Goal: Task Accomplishment & Management: Manage account settings

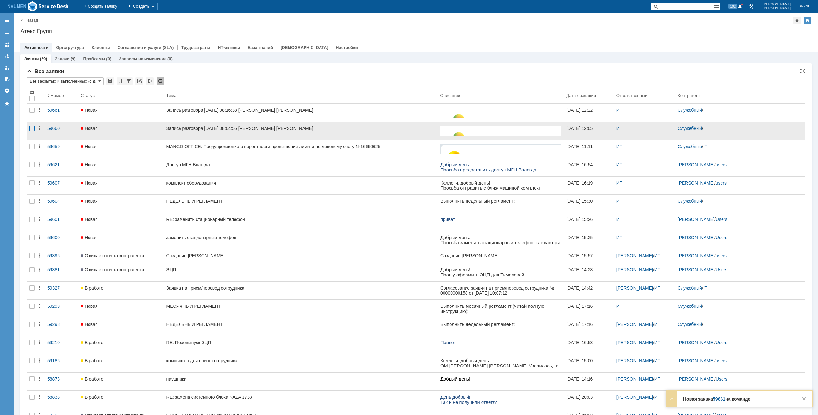
click at [31, 127] on div at bounding box center [31, 128] width 5 height 5
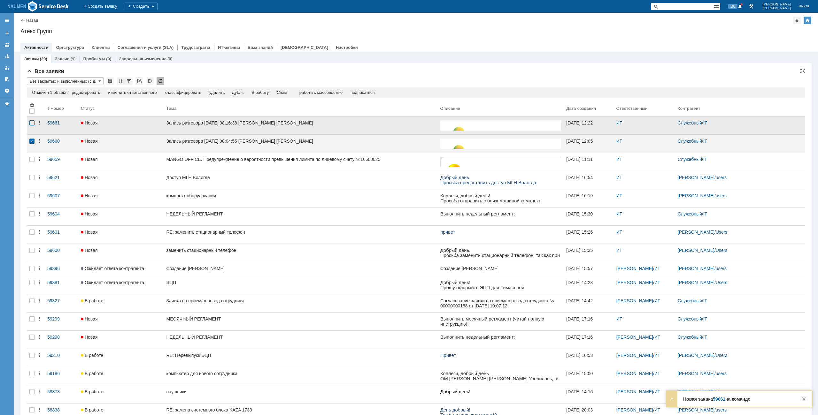
click at [31, 122] on div at bounding box center [31, 122] width 5 height 5
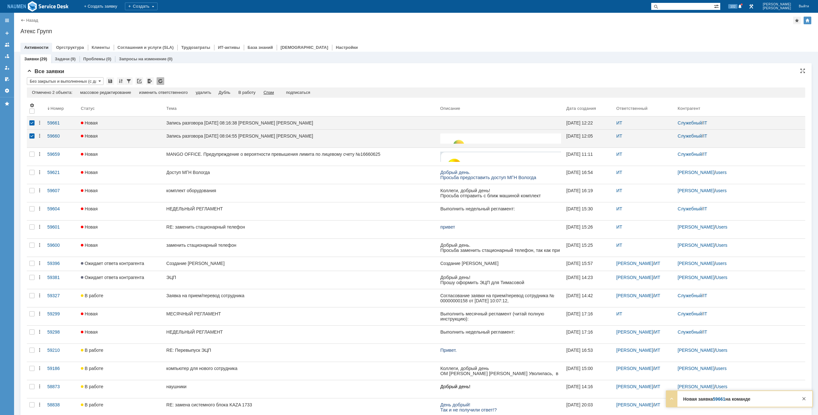
click at [274, 93] on div "Спам" at bounding box center [269, 92] width 11 height 5
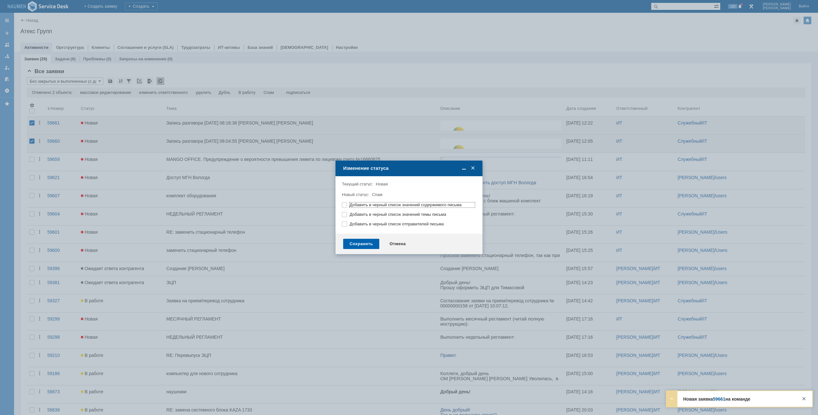
click at [358, 247] on div "Сохранить" at bounding box center [361, 244] width 36 height 10
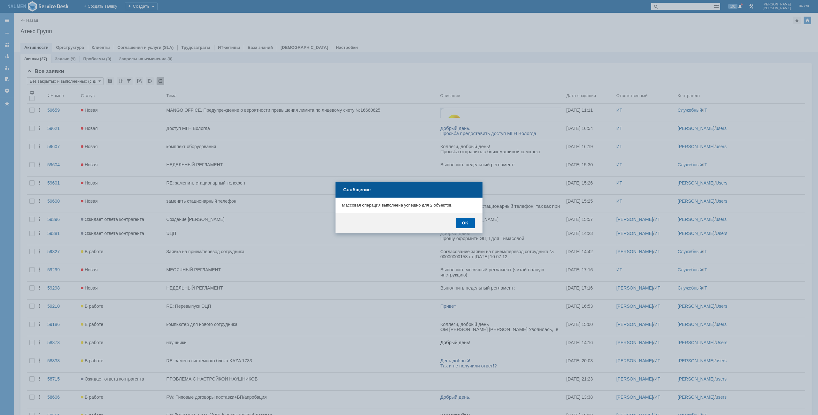
click at [466, 222] on div "OK" at bounding box center [465, 223] width 19 height 10
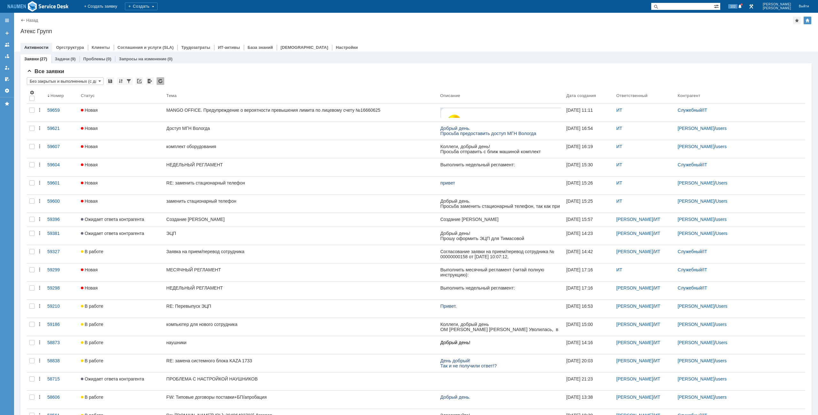
click at [517, 70] on div "Все заявки" at bounding box center [416, 71] width 778 height 6
drag, startPoint x: 618, startPoint y: 23, endPoint x: 735, endPoint y: 47, distance: 119.3
click at [618, 23] on div "Назад | Атекс Групп" at bounding box center [415, 21] width 791 height 8
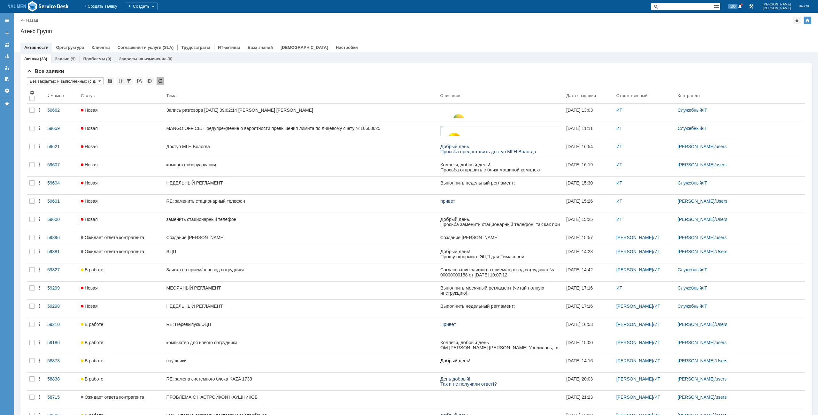
click at [402, 28] on div "Атекс Групп" at bounding box center [415, 31] width 791 height 6
click at [593, 33] on div "Атекс Групп" at bounding box center [415, 31] width 791 height 6
click at [558, 37] on div "Назад | Атекс Групп Атекс Групп root$101 Активности Оргструктура Клиенты Соглаш…" at bounding box center [416, 32] width 804 height 39
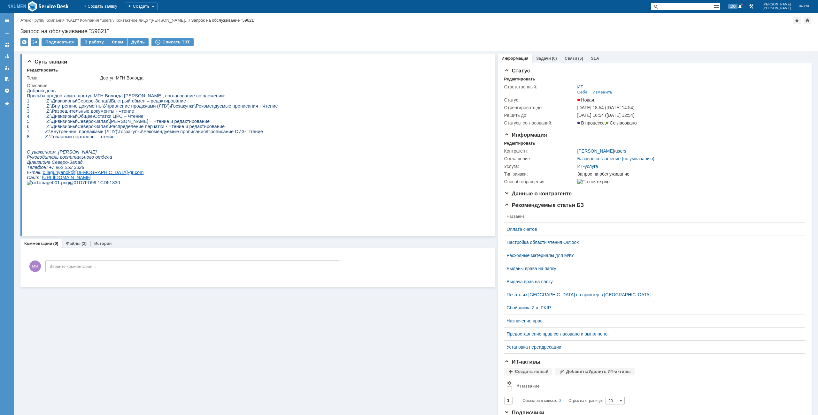
click at [564, 58] on link "Связи" at bounding box center [570, 58] width 12 height 5
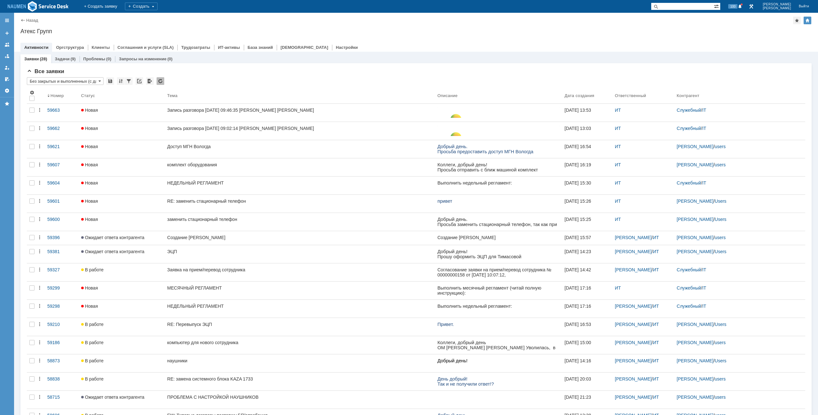
click at [384, 34] on div "Атекс Групп" at bounding box center [415, 31] width 791 height 6
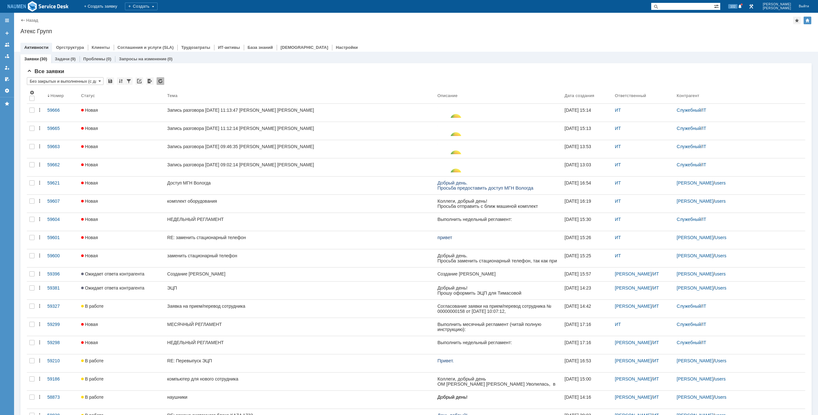
click at [304, 20] on div "Назад | Атекс Групп" at bounding box center [415, 21] width 791 height 8
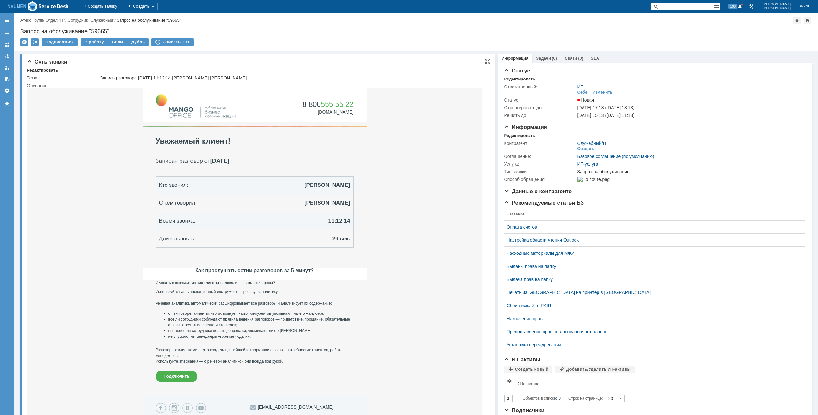
click at [44, 72] on div "Редактировать" at bounding box center [42, 70] width 31 height 5
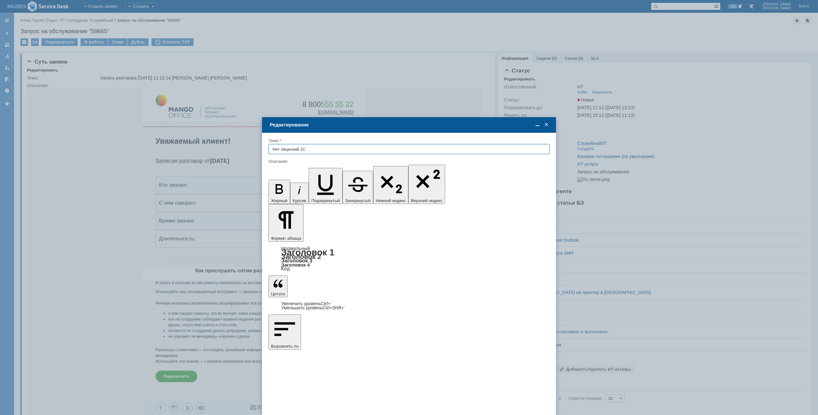
type input "Нет лицензий 1С"
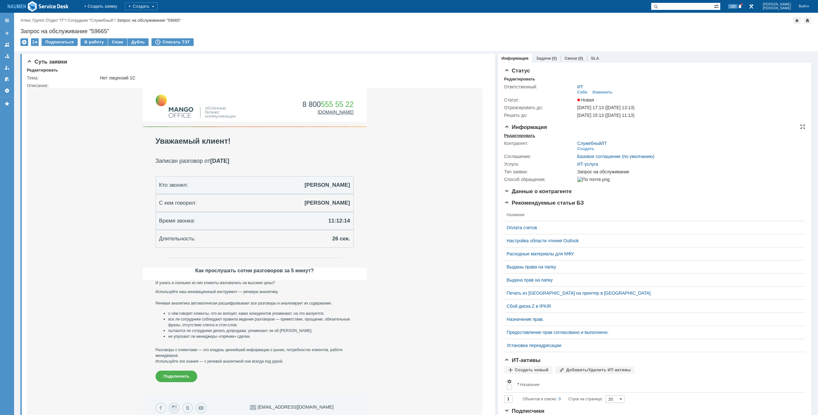
click at [513, 134] on div "Редактировать" at bounding box center [519, 135] width 31 height 5
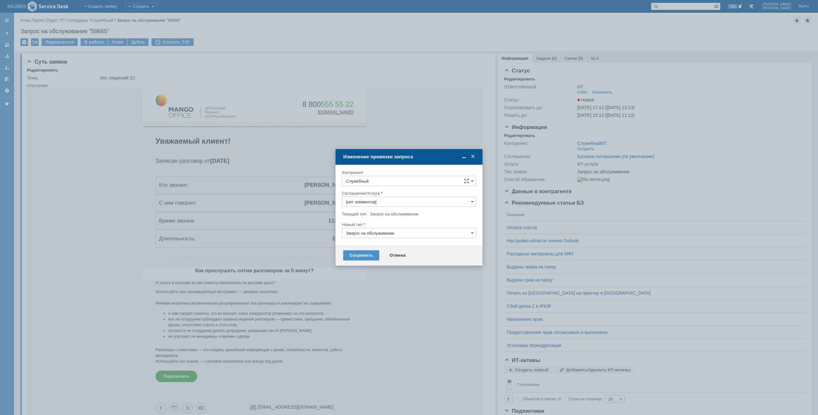
type input "ИТ-услуга"
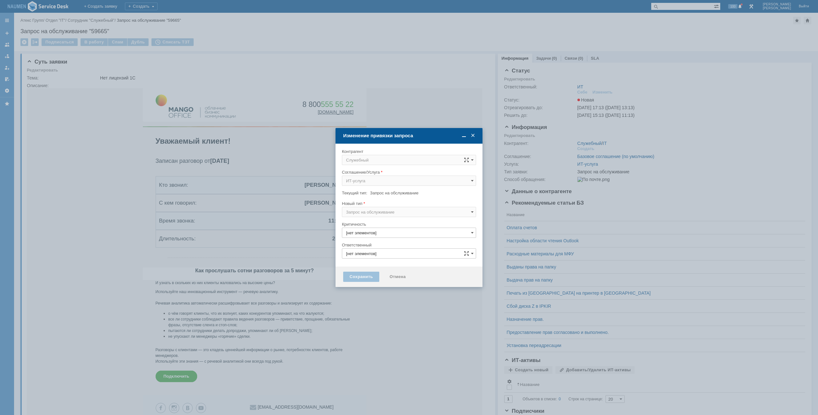
type input "ИТ"
type input "3. Низкая"
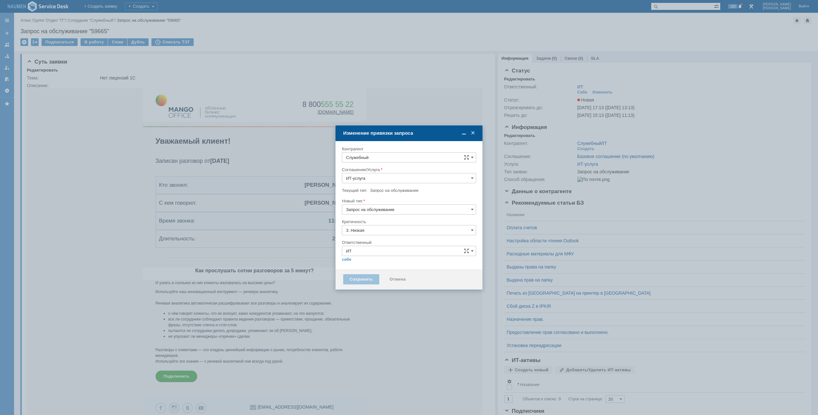
type input "[не указано]"
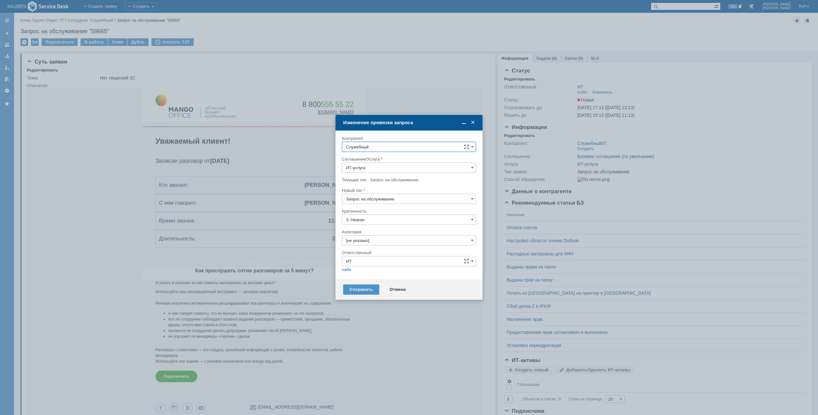
click at [381, 149] on input "Служебный" at bounding box center [409, 147] width 134 height 10
click at [380, 204] on span "Земскова Юлия" at bounding box center [386, 205] width 34 height 5
type input "Земскова Юлия"
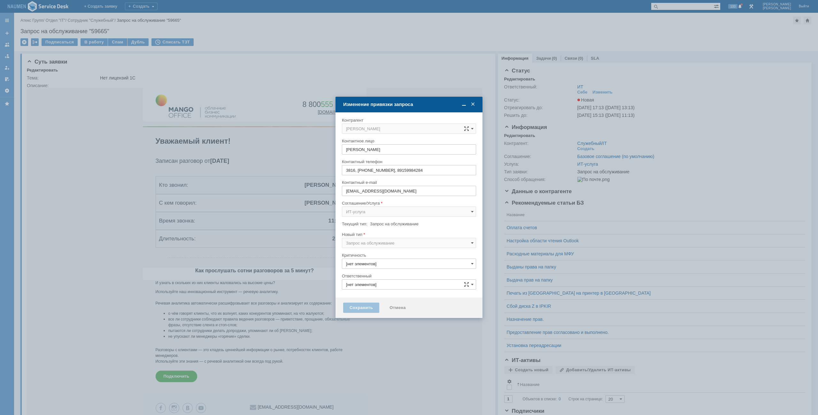
type input "3. Низкая"
type input "ИТ"
type input "[не указано]"
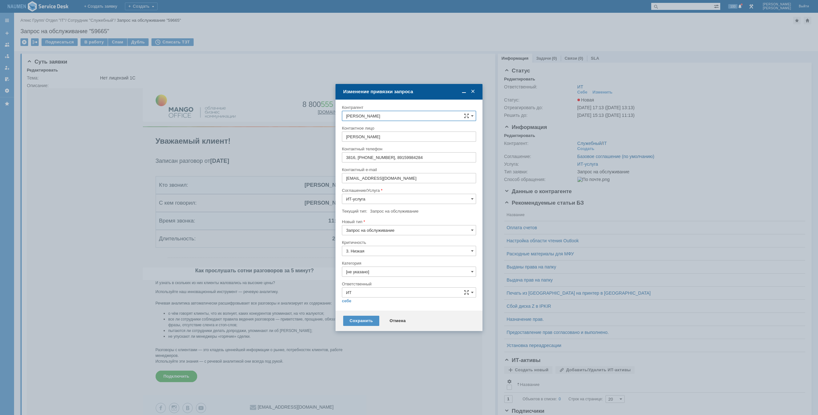
click at [368, 271] on input "[не указано]" at bounding box center [409, 272] width 134 height 10
click at [368, 325] on span "Не запускается 1С" at bounding box center [409, 325] width 126 height 5
type input "Не запускается 1С"
click at [348, 303] on link "себе" at bounding box center [347, 301] width 10 height 5
type input "[PERSON_NAME]"
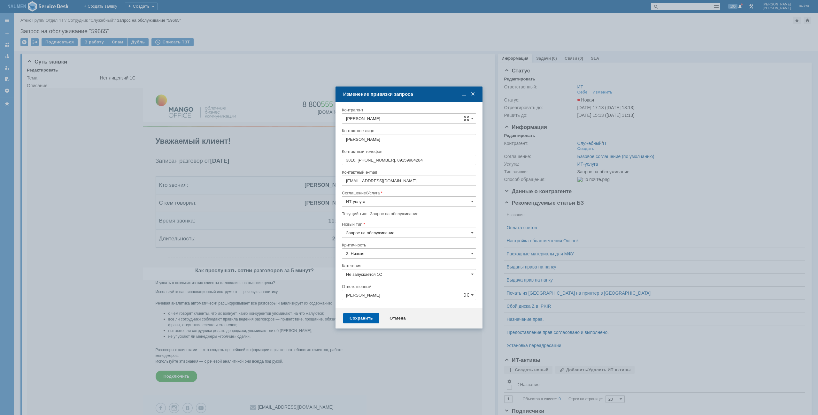
click at [356, 323] on div "Сохранить" at bounding box center [361, 318] width 36 height 10
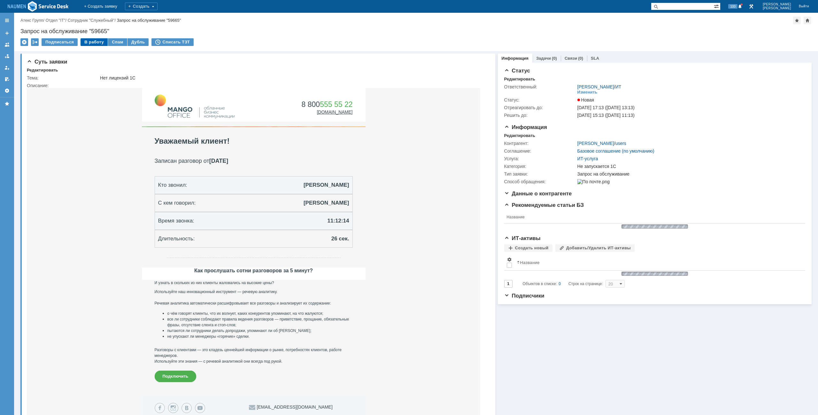
click at [97, 45] on div "В работу" at bounding box center [93, 42] width 27 height 8
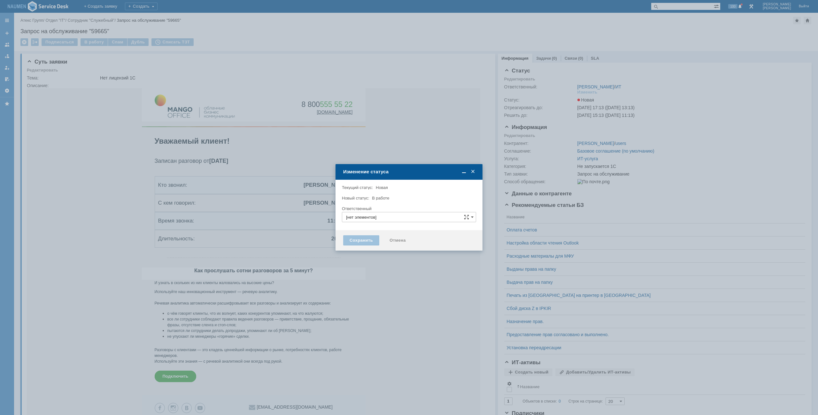
type input "[PERSON_NAME]"
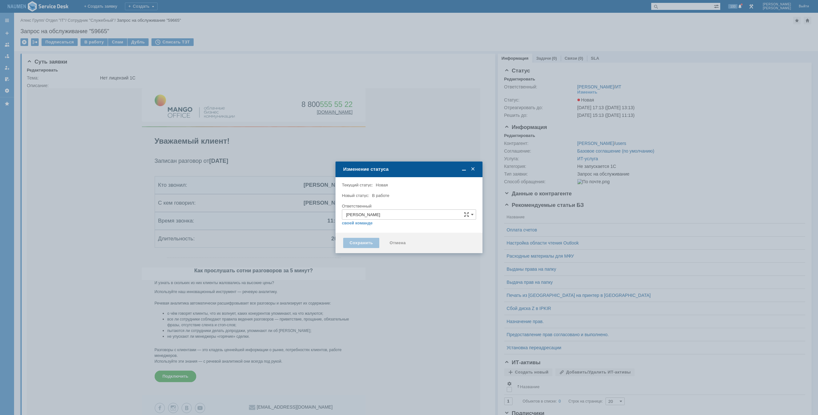
type input "Не запускается 1С"
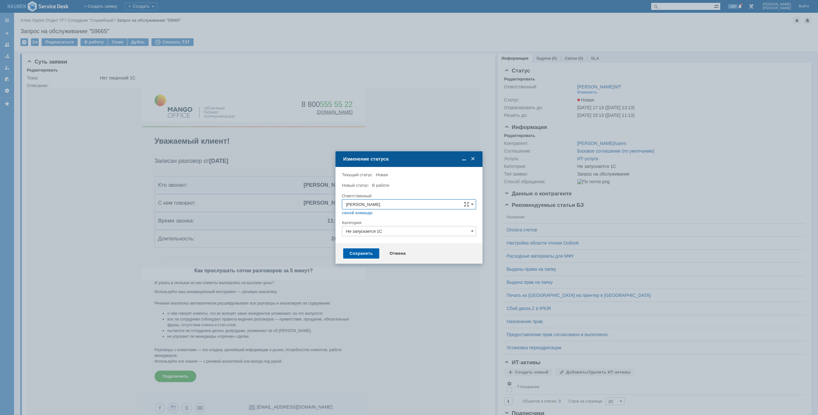
click at [365, 255] on div "Сохранить" at bounding box center [361, 254] width 36 height 10
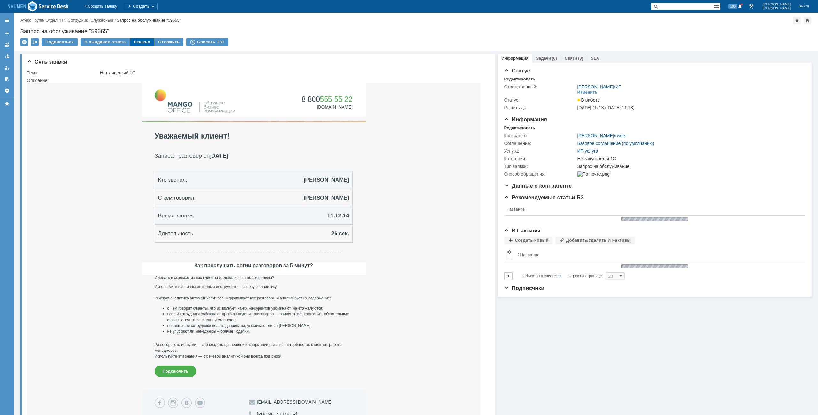
click at [141, 42] on div "Решено" at bounding box center [142, 42] width 24 height 8
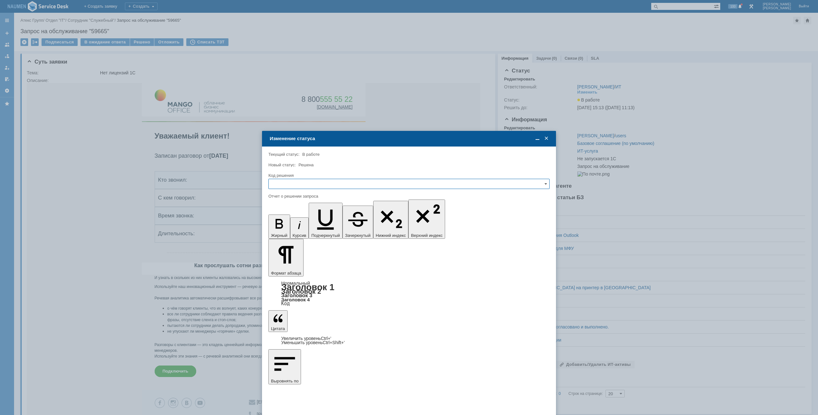
click at [339, 181] on input "text" at bounding box center [408, 184] width 281 height 10
drag, startPoint x: 287, startPoint y: 233, endPoint x: 292, endPoint y: 225, distance: 8.9
click at [292, 225] on div "[не указано] Не воспроизводится Отклонено Решено Спам Дубль" at bounding box center [409, 221] width 280 height 63
click at [292, 225] on span "Решено" at bounding box center [408, 227] width 273 height 5
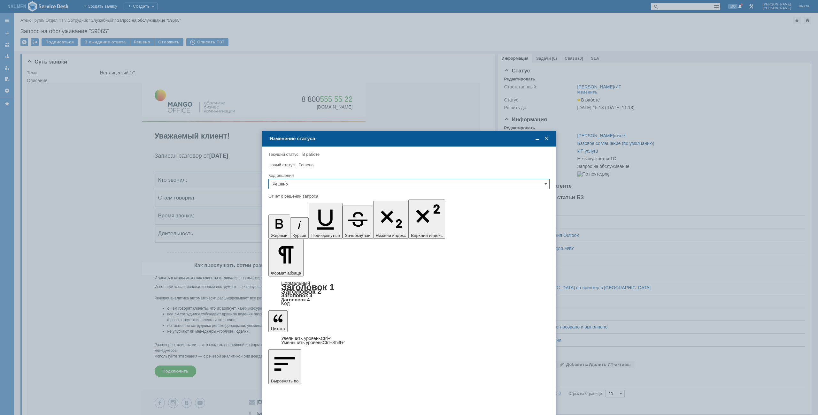
type input "Решено"
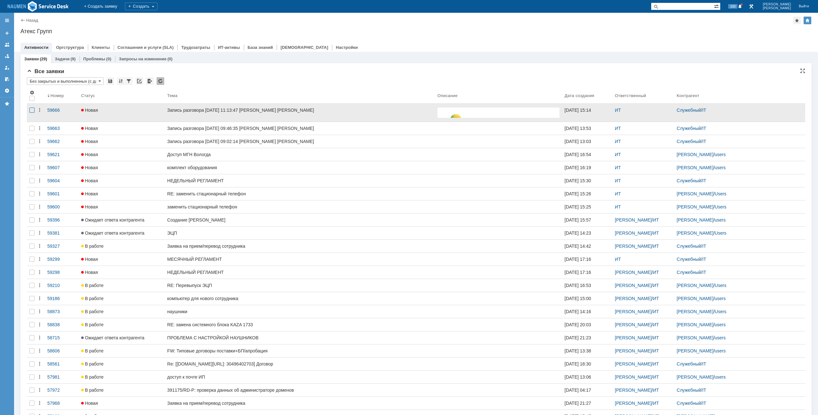
click at [34, 110] on div at bounding box center [31, 110] width 5 height 5
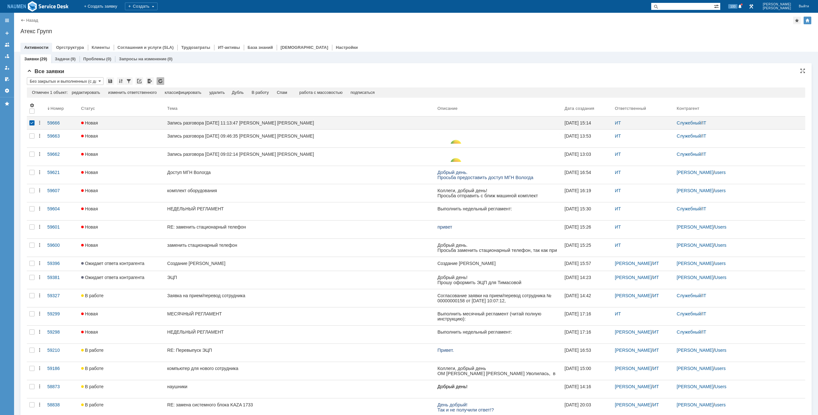
click at [280, 94] on td "Спам" at bounding box center [282, 93] width 19 height 6
click at [284, 93] on div "Спам" at bounding box center [282, 92] width 11 height 5
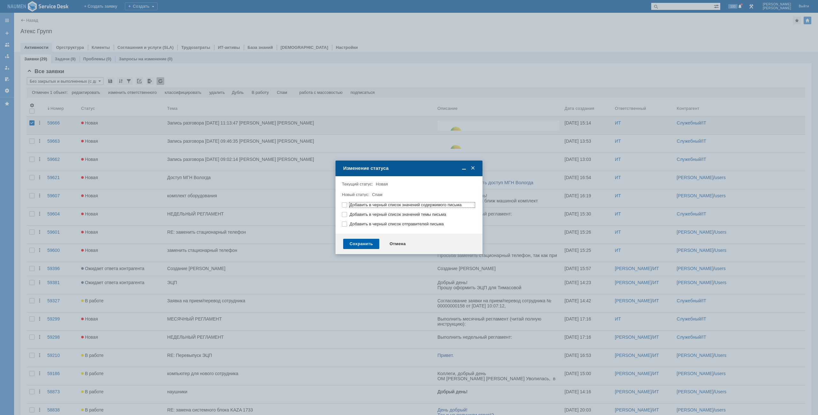
click at [354, 249] on div "Сохранить" at bounding box center [361, 244] width 36 height 10
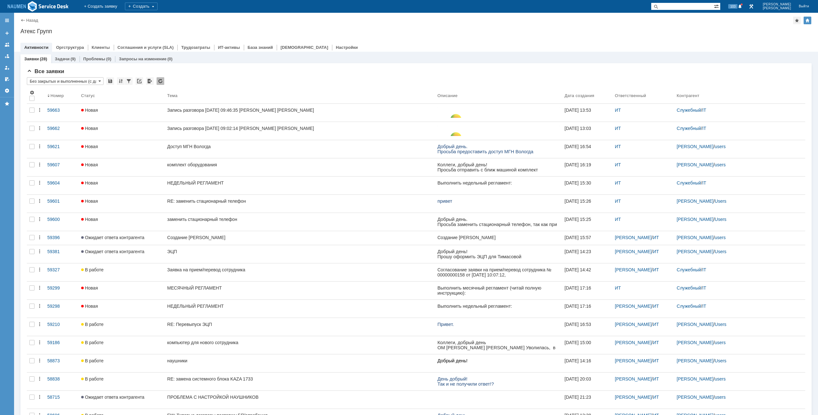
click at [291, 29] on div "Атекс Групп" at bounding box center [415, 31] width 791 height 6
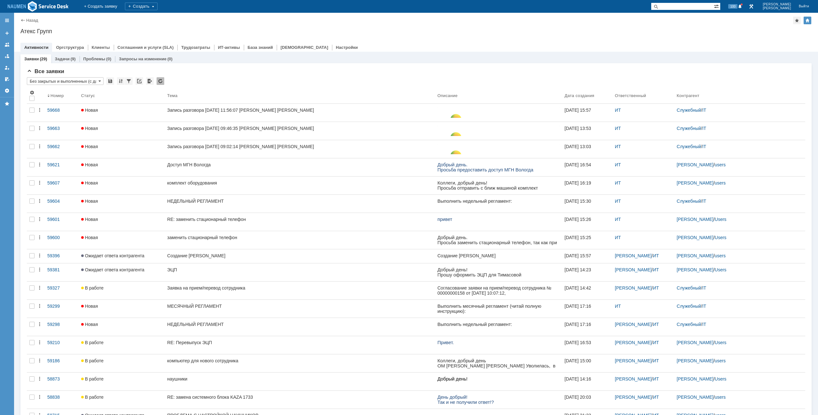
click at [615, 26] on div "Назад | Атекс Групп Атекс Групп root$101 Активности Оргструктура Клиенты Соглаш…" at bounding box center [416, 32] width 804 height 39
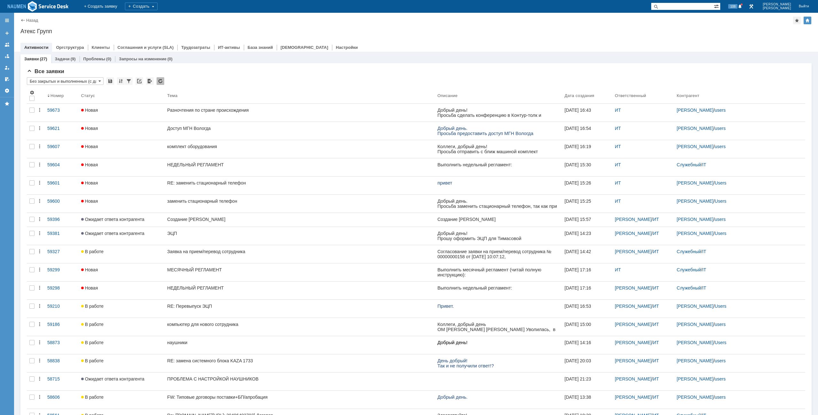
click at [312, 15] on div "Назад | Атекс Групп Атекс Групп root$101 Активности Оргструктура Клиенты Соглаш…" at bounding box center [416, 32] width 804 height 39
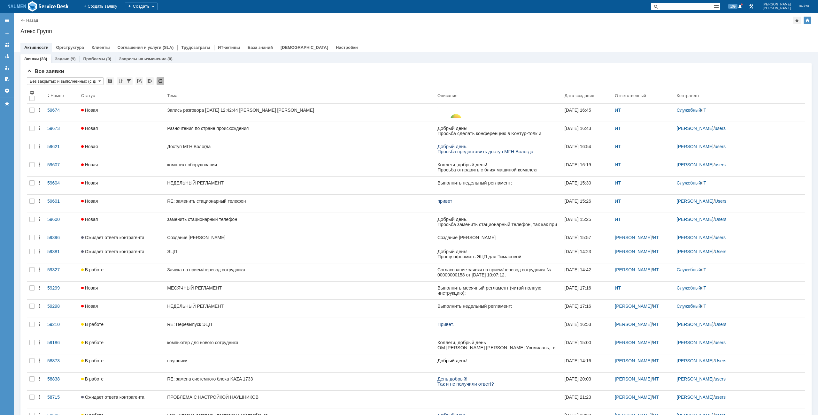
click at [393, 25] on div "Назад | Атекс Групп Атекс Групп root$101 Активности Оргструктура Клиенты Соглаш…" at bounding box center [416, 32] width 804 height 39
click at [257, 22] on div "Назад | Атекс Групп" at bounding box center [415, 21] width 791 height 8
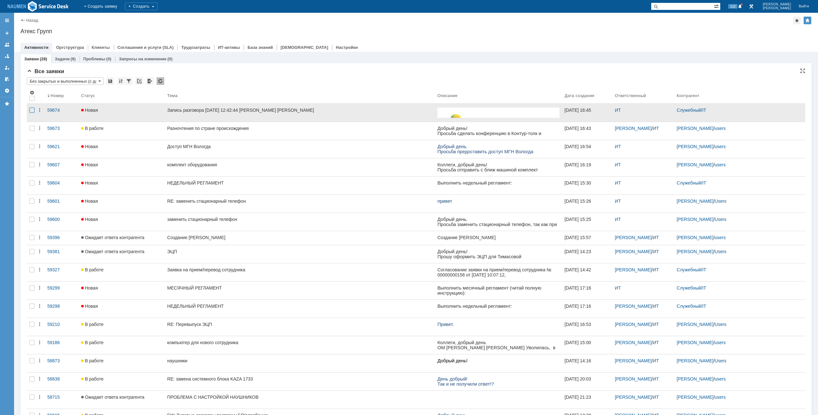
click at [30, 111] on div at bounding box center [31, 110] width 5 height 5
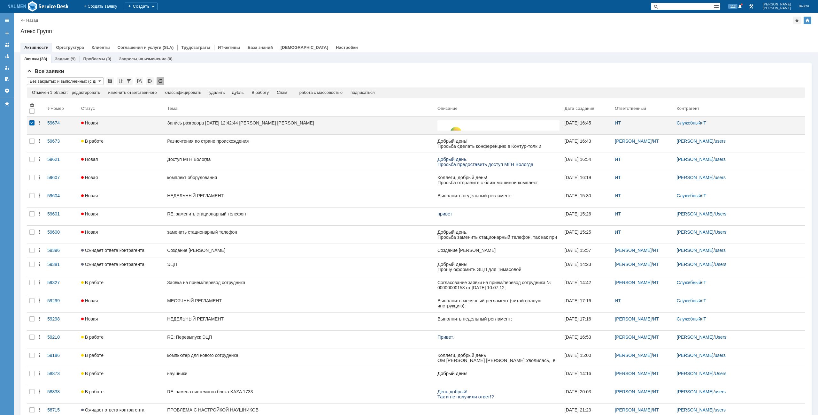
click at [442, 57] on div "Заявки (28) Задачи (9) Проблемы (0) Запросы на изменение (0)" at bounding box center [415, 58] width 791 height 9
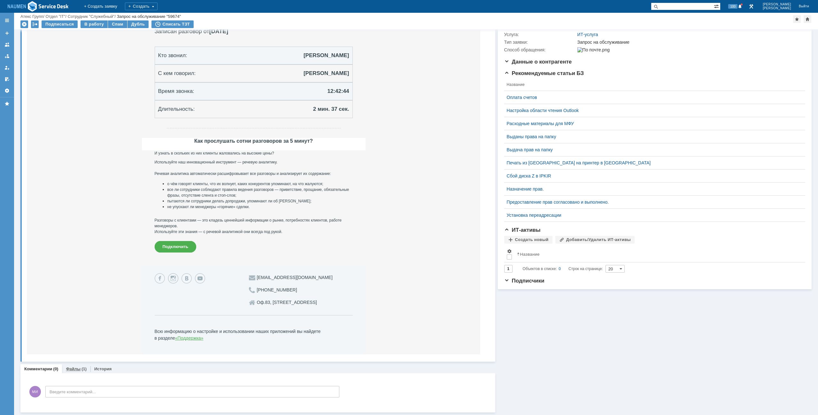
click at [77, 370] on link "Файлы" at bounding box center [73, 369] width 15 height 5
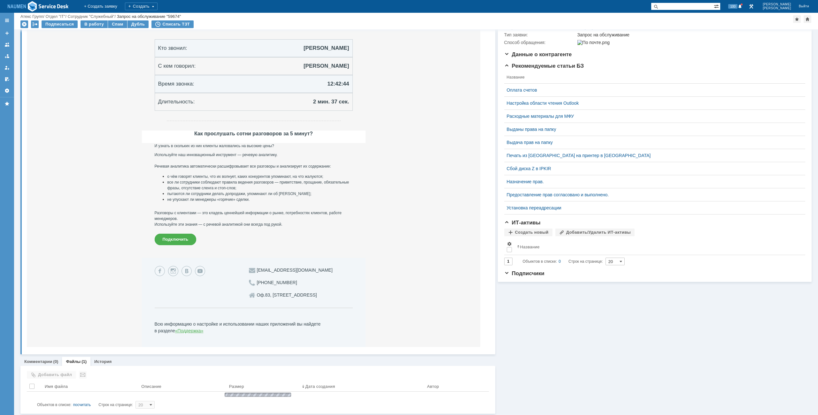
scroll to position [117, 0]
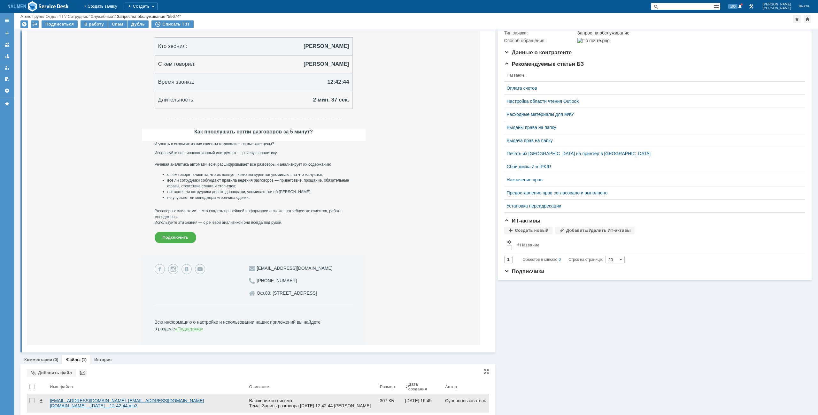
click at [91, 402] on div "[EMAIL_ADDRESS][DOMAIN_NAME]_[EMAIL_ADDRESS][DOMAIN_NAME][DOMAIN_NAME]__[DATE]_…" at bounding box center [147, 403] width 194 height 10
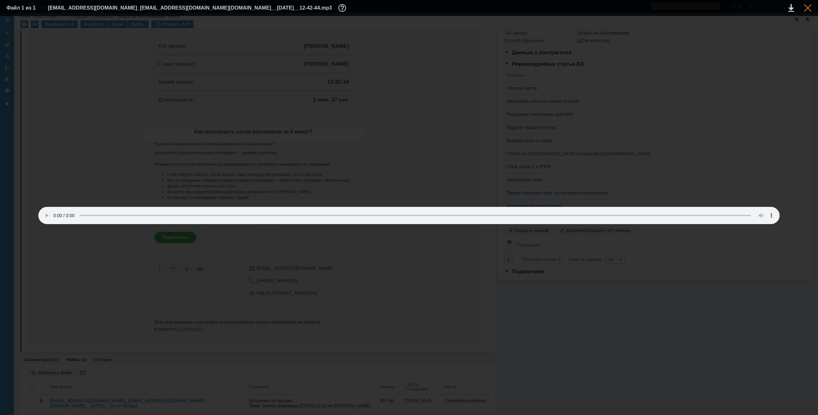
click at [807, 9] on div at bounding box center [808, 8] width 8 height 8
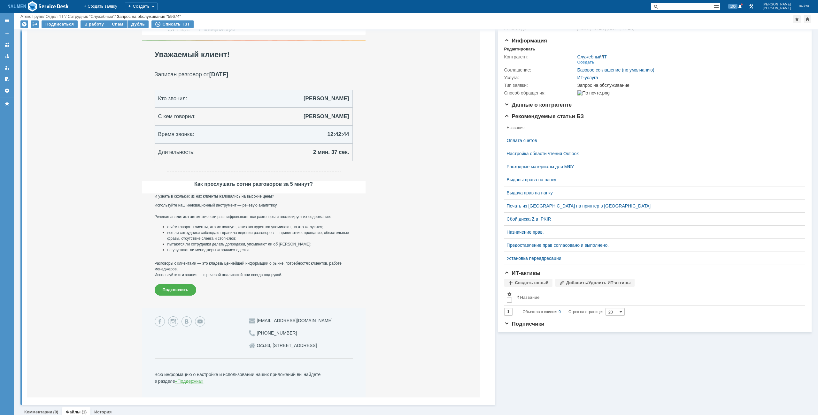
scroll to position [0, 0]
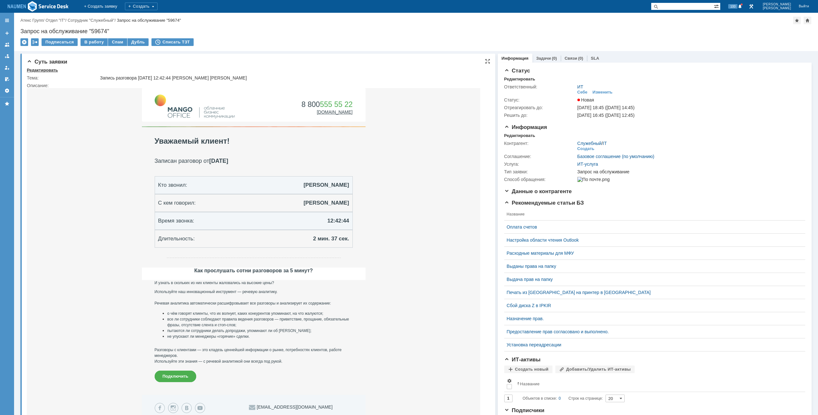
click at [43, 70] on div "Редактировать" at bounding box center [42, 70] width 31 height 5
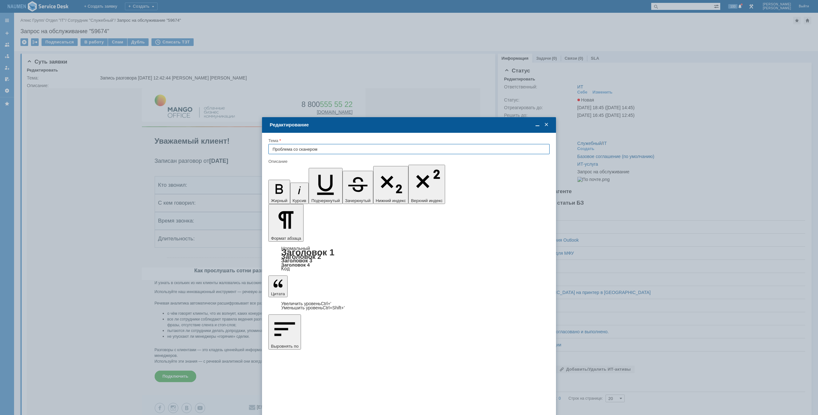
type input "Проблема со сканером"
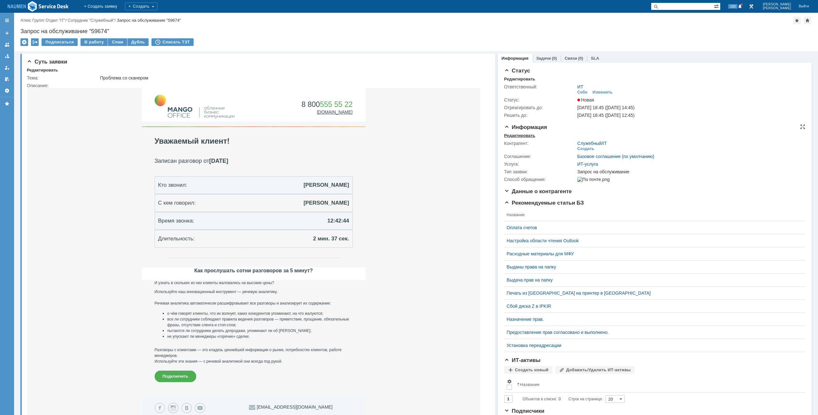
click at [530, 136] on div "Редактировать" at bounding box center [519, 135] width 31 height 5
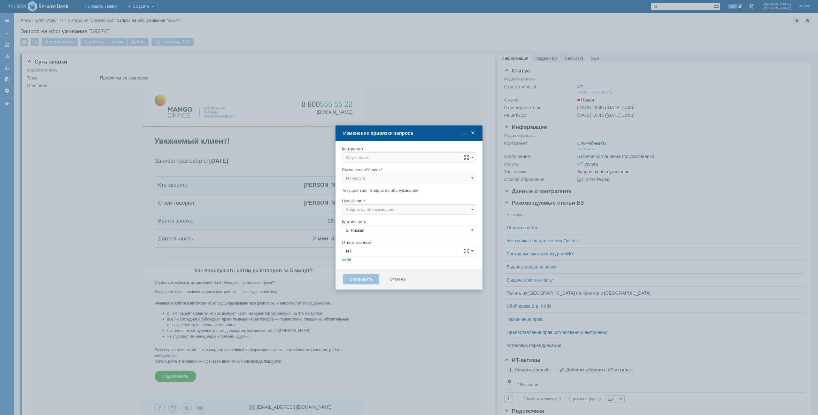
type input "[не указано]"
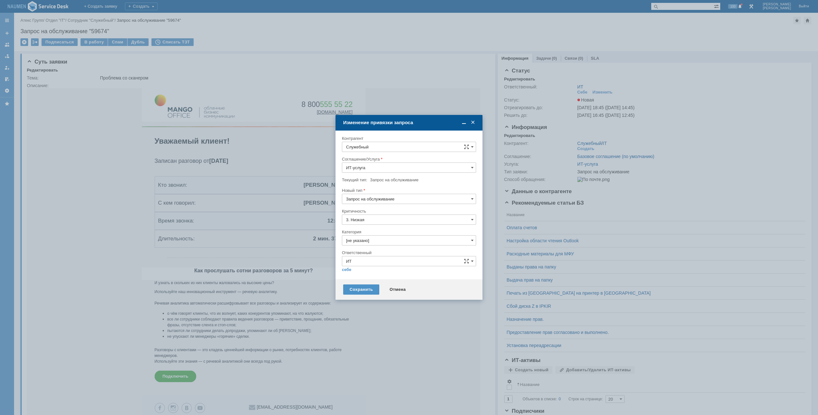
click at [365, 148] on input "Служебный" at bounding box center [409, 147] width 134 height 10
click at [378, 202] on div "[PERSON_NAME]" at bounding box center [409, 205] width 134 height 11
type input "[PERSON_NAME]"
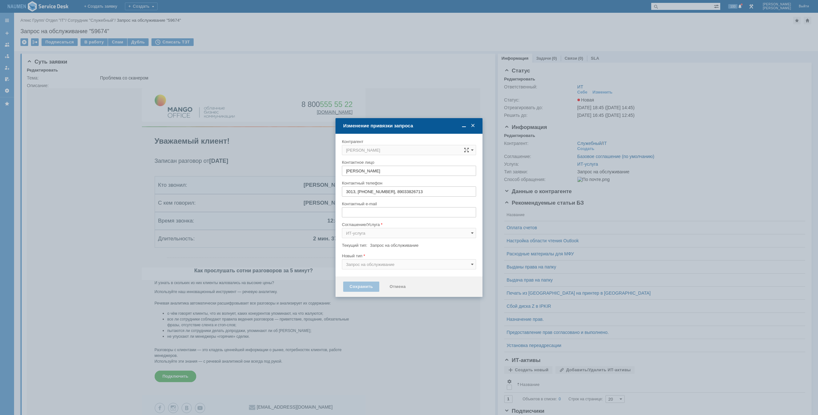
type input "[EMAIL_ADDRESS][DOMAIN_NAME]"
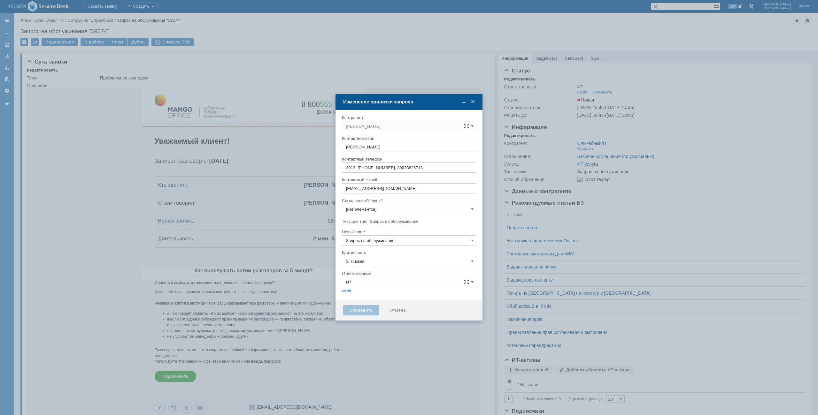
type input "[не указано]"
type input "ИТ-услуга"
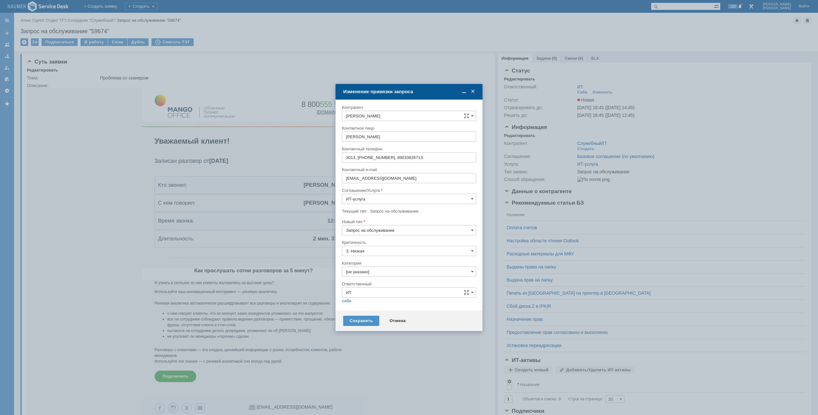
click at [378, 233] on input "Запрос на обслуживание" at bounding box center [409, 230] width 134 height 10
click at [367, 261] on span "Инцидент" at bounding box center [409, 263] width 126 height 5
type input "Инцидент"
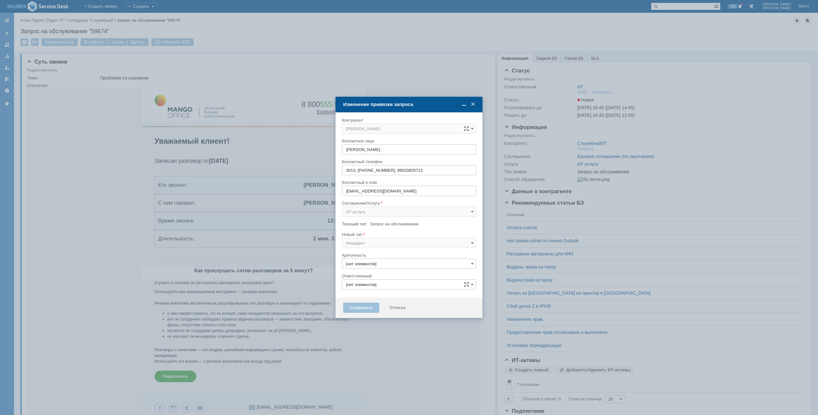
type input "ИТ"
type input "3. Низкая"
type input "[не указано]"
type input "Инцидент"
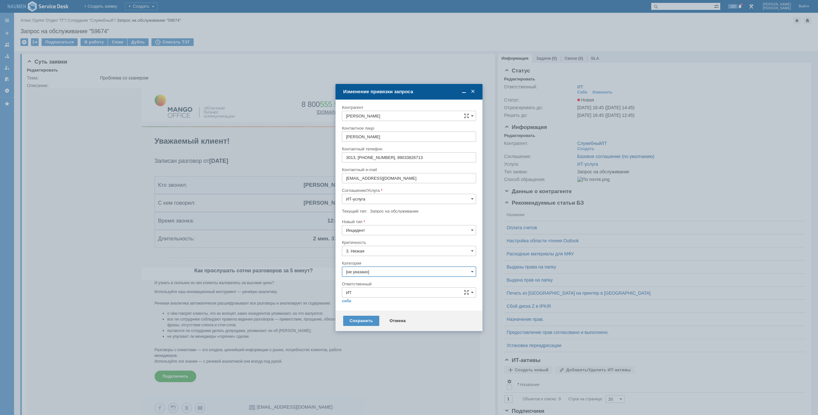
click at [366, 271] on input "[не указано]" at bounding box center [409, 272] width 134 height 10
type input "сканер"
click at [358, 304] on div "Принтер" at bounding box center [409, 308] width 134 height 10
type input "Принтер"
click at [349, 301] on link "себе" at bounding box center [347, 301] width 10 height 5
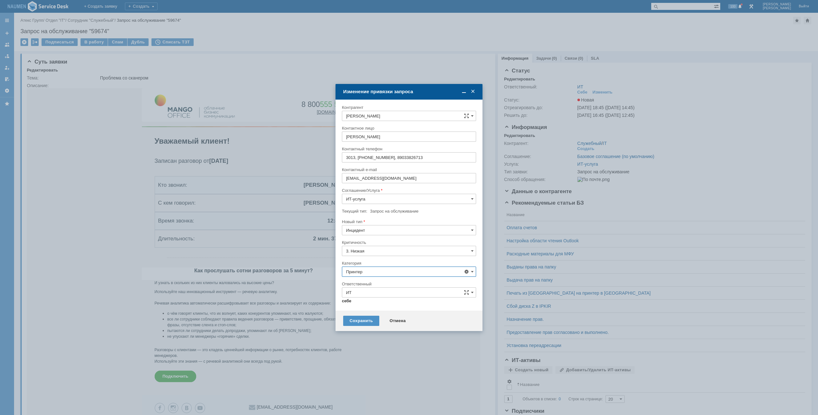
type input "Мурзин Иван"
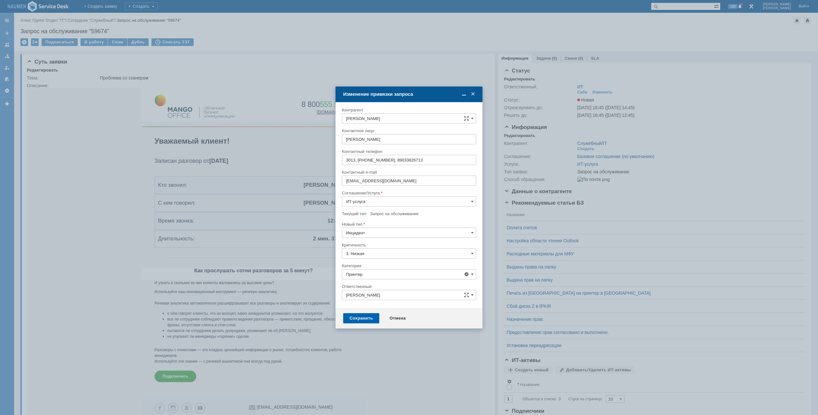
type input "Принтер"
click at [356, 316] on div "Сохранить" at bounding box center [361, 318] width 36 height 10
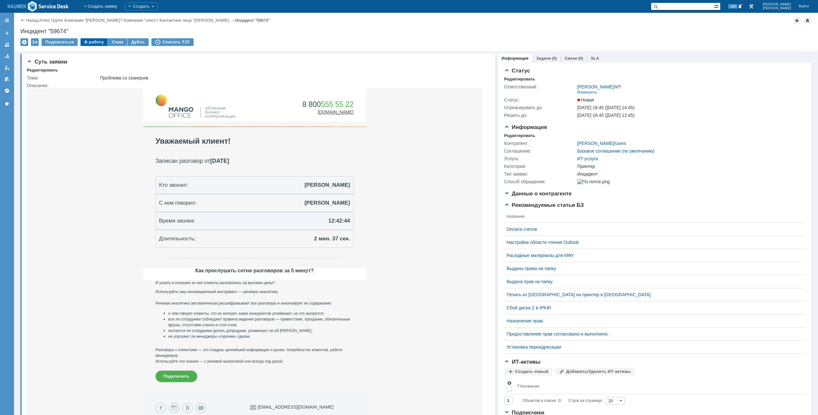
click at [87, 43] on div "В работу" at bounding box center [93, 42] width 27 height 8
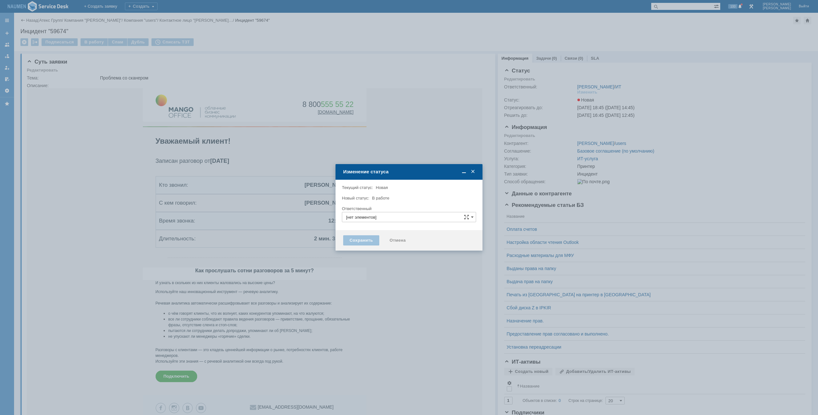
type input "Мурзин Иван"
type input "Принтер"
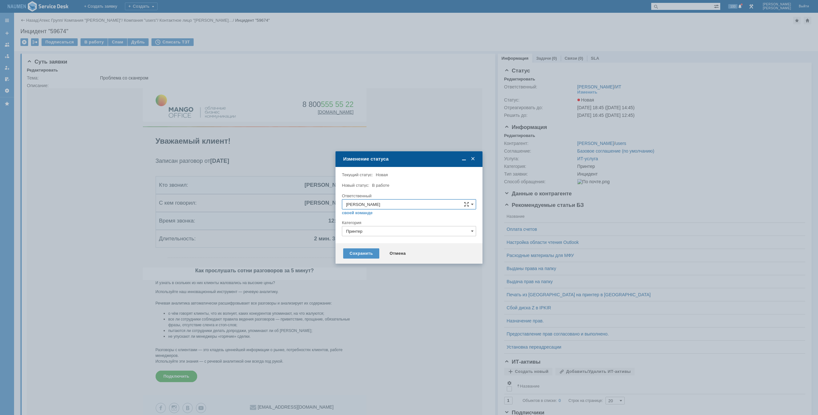
click at [369, 263] on div "Сохранить Отмена" at bounding box center [408, 253] width 147 height 20
click at [363, 257] on div "Сохранить" at bounding box center [361, 254] width 36 height 10
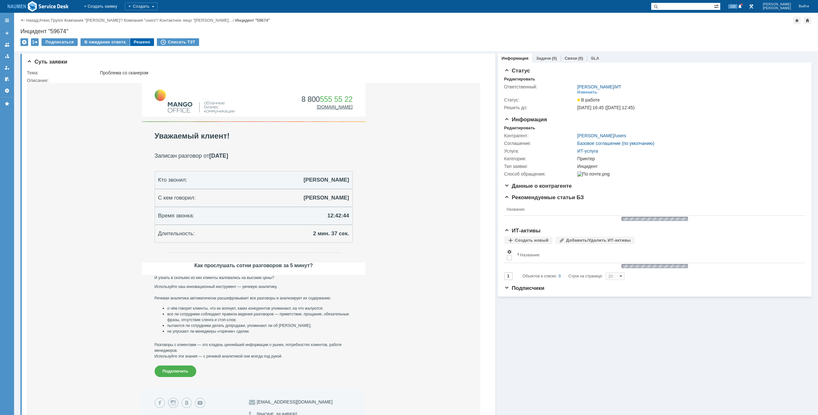
click at [135, 42] on div "Решено" at bounding box center [142, 42] width 24 height 8
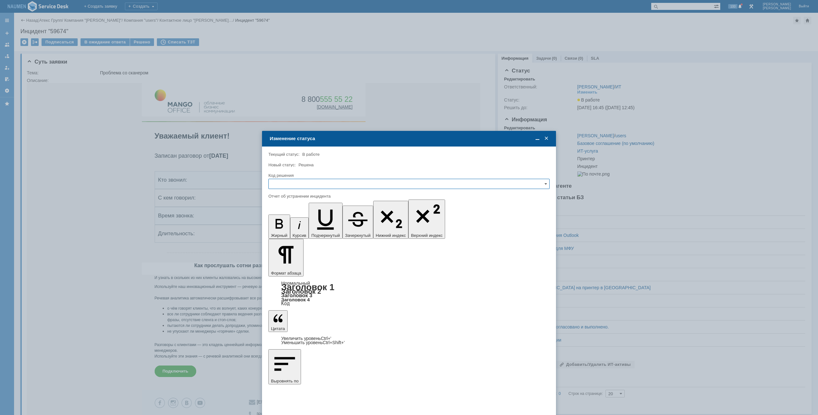
click at [363, 183] on input "text" at bounding box center [408, 184] width 281 height 10
click at [299, 231] on div "Решено" at bounding box center [409, 227] width 280 height 10
type input "Решено"
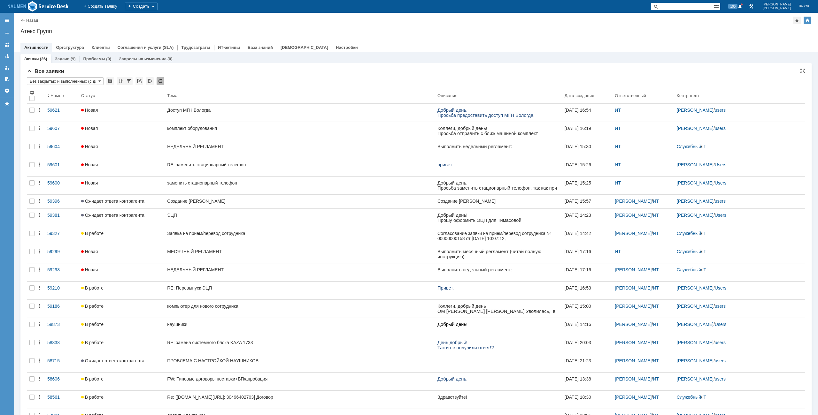
click at [266, 83] on div "* Без закрытых и выполненных (с датой создания) ред. 08.05" at bounding box center [416, 81] width 778 height 8
click at [58, 80] on input "Без закрытых и выполненных (с датой создания) ред. 08.05" at bounding box center [65, 81] width 77 height 8
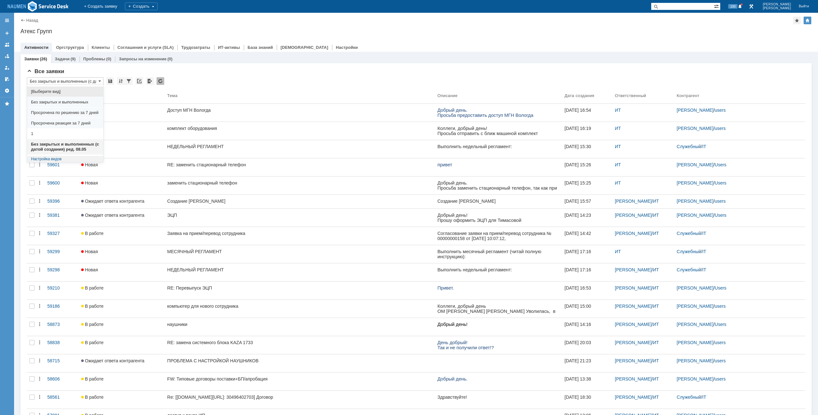
click at [50, 94] on span "[Выберите вид]" at bounding box center [65, 91] width 68 height 5
type input "[Выберите вид]"
type input "20"
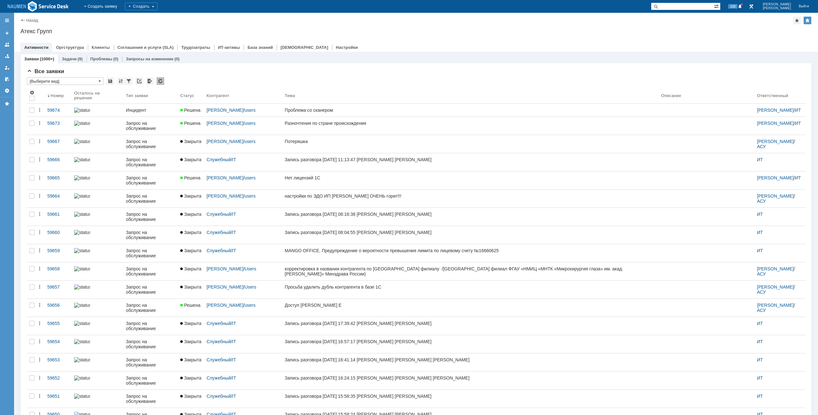
type input "[Выберите вид]"
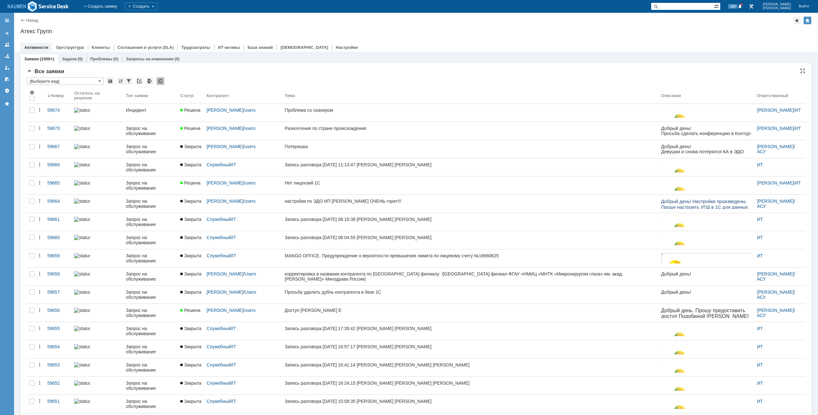
click at [84, 81] on input "[Выберите вид]" at bounding box center [65, 81] width 77 height 8
click at [53, 150] on span "Без закрытых и выполненных (с датой создания) ред. 08.05" at bounding box center [65, 147] width 68 height 10
type input "Без закрытых и выполненных (с датой создания) ред. 08.05"
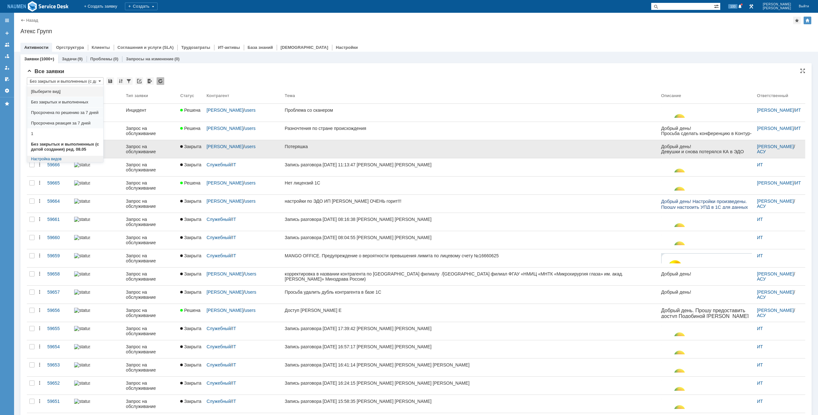
type input "50"
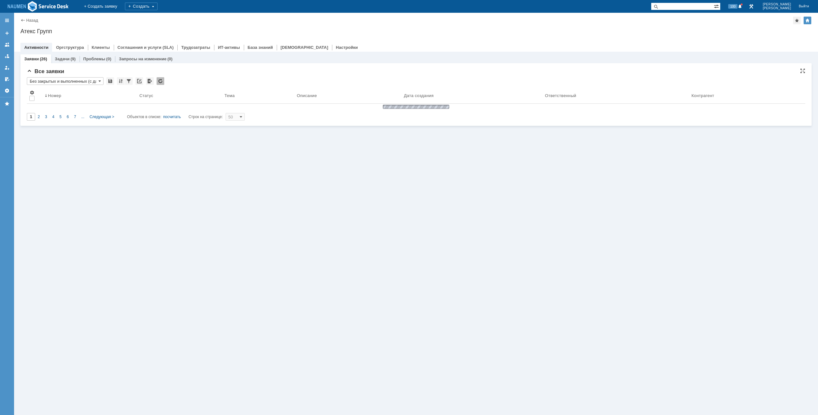
type input "Без закрытых и выполненных (с датой создания) ред. 08.05"
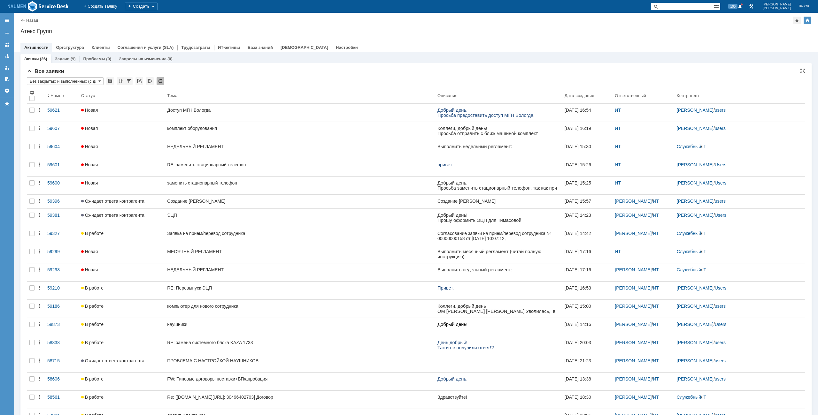
click at [43, 76] on div "Все заявки * Без закрытых и выполненных (с датой создания) ред. 08.05 Результат…" at bounding box center [416, 328] width 778 height 520
click at [42, 84] on input "Без закрытых и выполненных (с датой создания) ред. 08.05" at bounding box center [65, 81] width 77 height 8
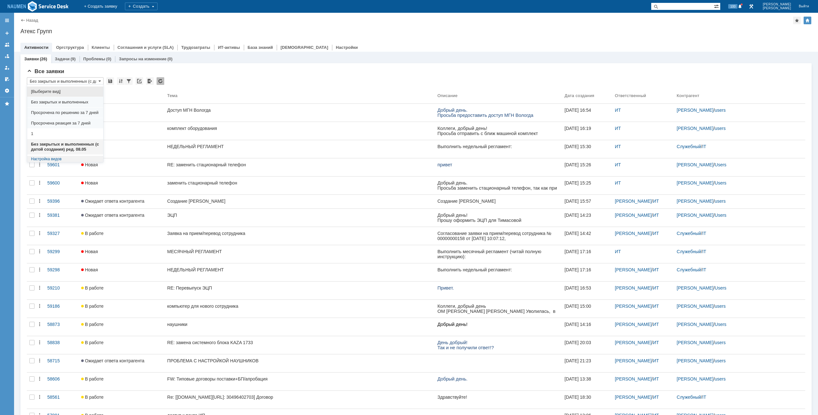
click at [55, 96] on div "[Выберите вид]" at bounding box center [65, 92] width 76 height 10
type input "[Выберите вид]"
type input "20"
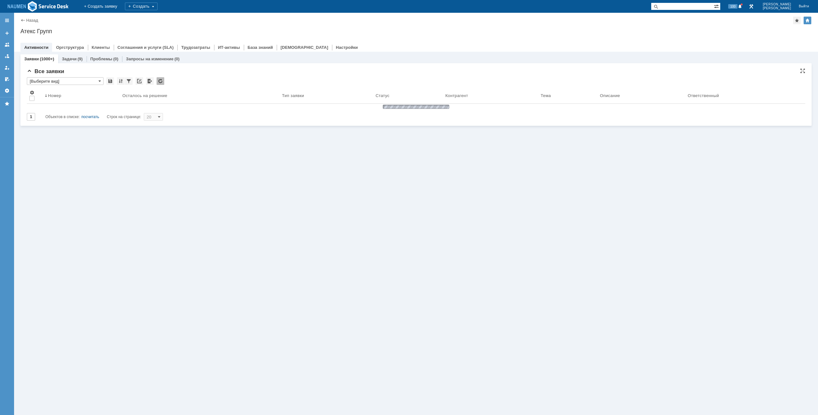
type input "[Выберите вид]"
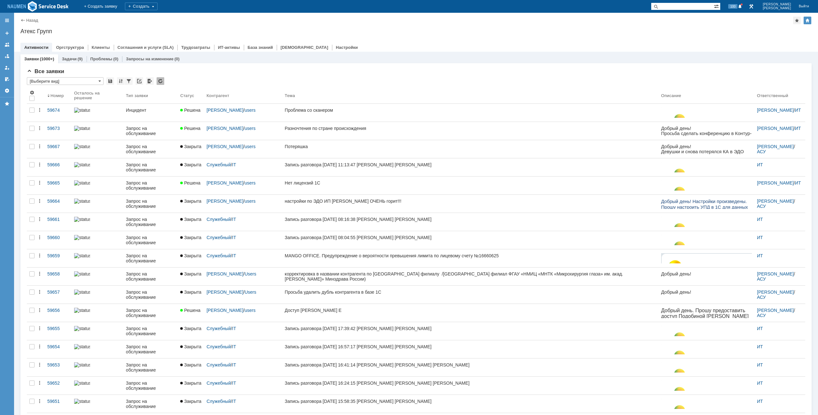
click at [47, 83] on input "[Выберите вид]" at bounding box center [65, 81] width 77 height 8
click at [44, 149] on span "Без закрытых и выполненных (с датой создания) ред. 08.05" at bounding box center [65, 147] width 68 height 10
type input "Без закрытых и выполненных (с датой создания) ред. 08.05"
type input "50"
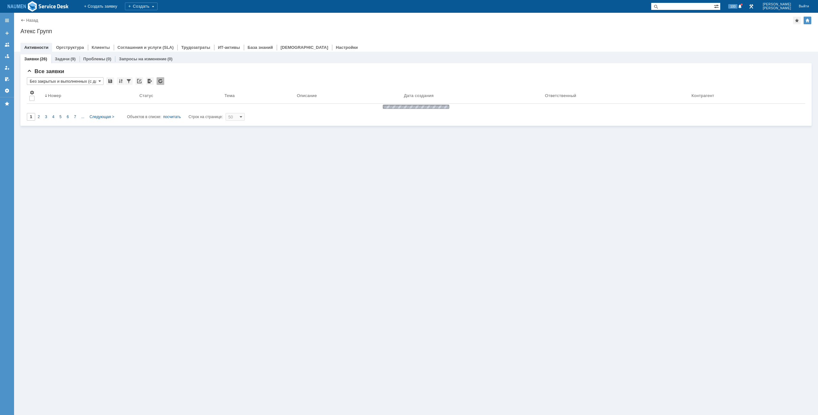
type input "Без закрытых и выполненных (с датой создания) ред. 08.05"
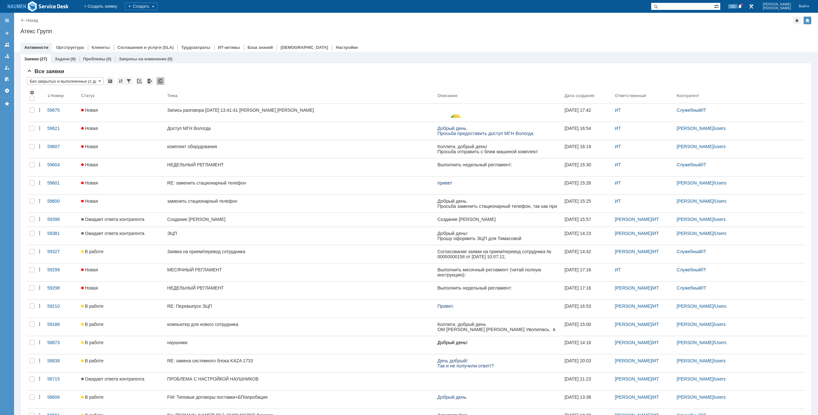
click at [659, 36] on div "Назад | Атекс Групп Атекс Групп root$101 Активности Оргструктура Клиенты Соглаш…" at bounding box center [416, 32] width 804 height 39
